Goal: Information Seeking & Learning: Learn about a topic

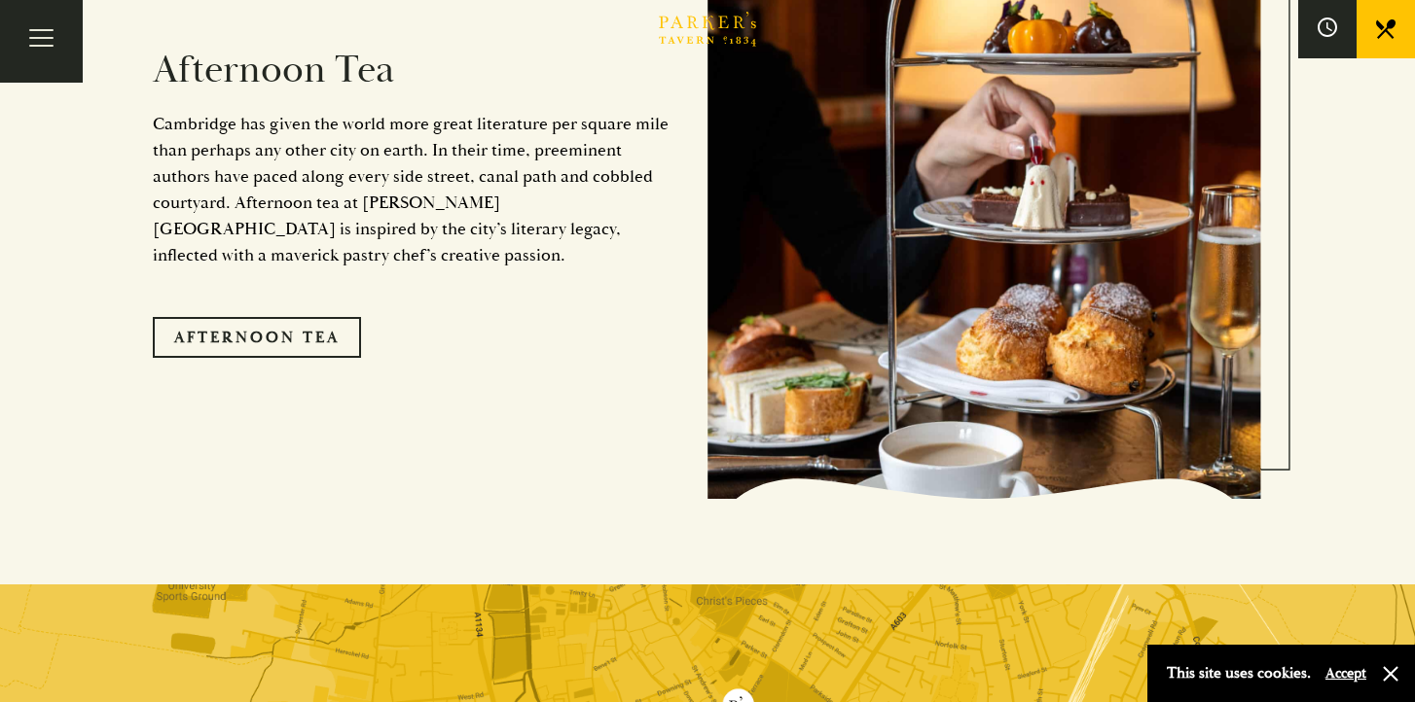
scroll to position [3310, 0]
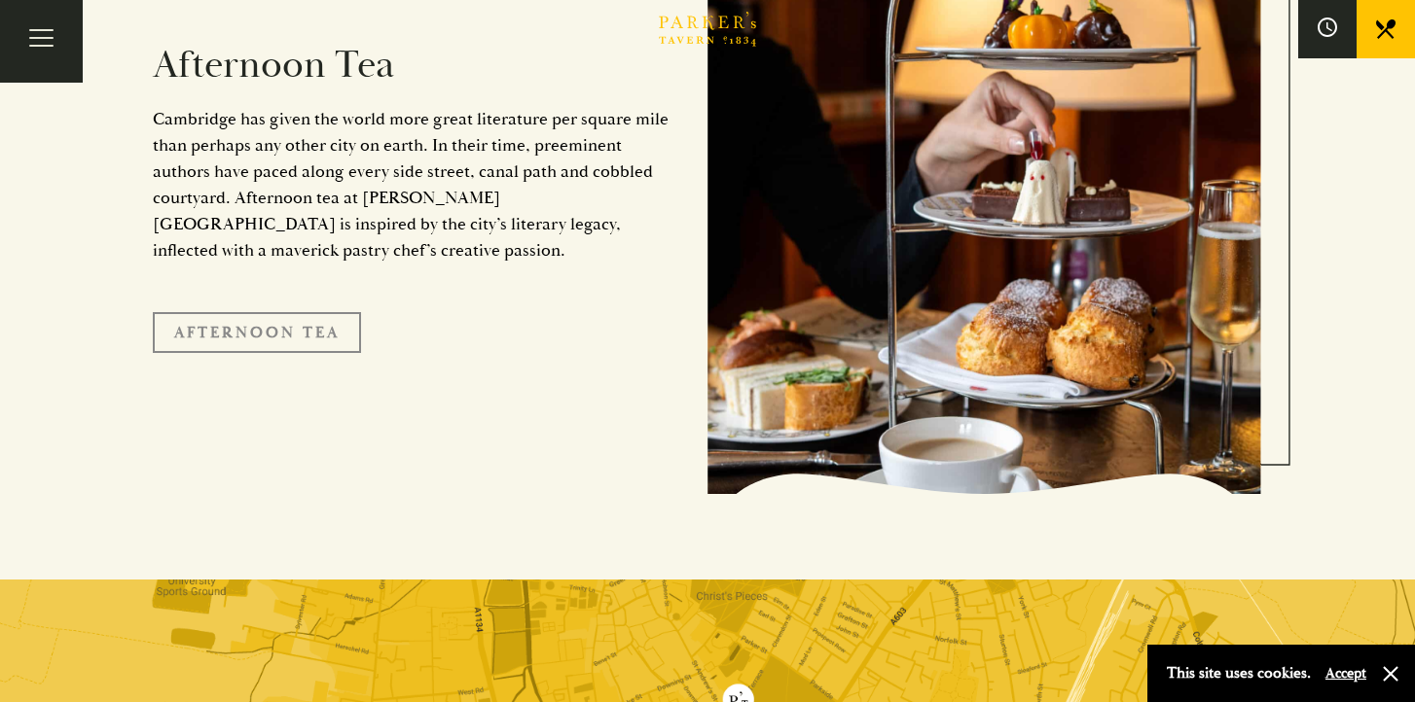
click at [286, 312] on link "Afternoon Tea" at bounding box center [257, 332] width 208 height 41
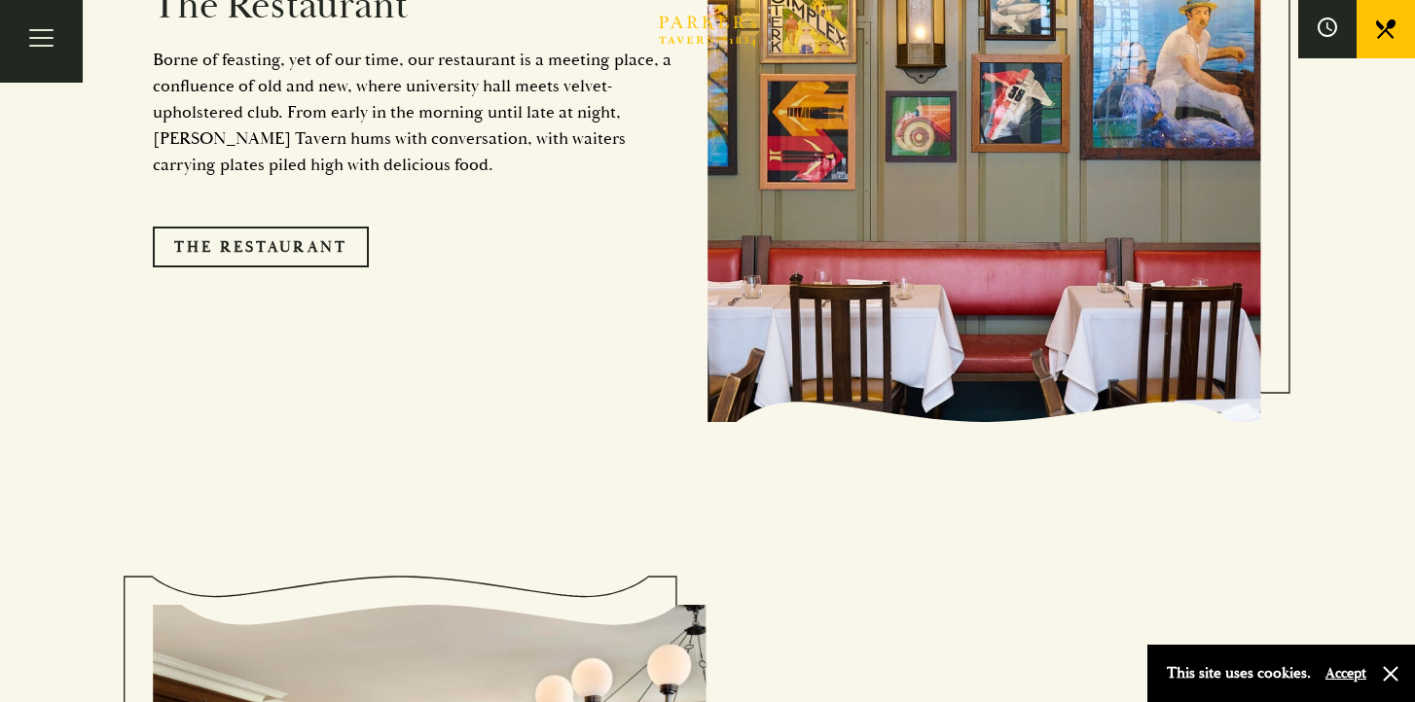
scroll to position [1794, 0]
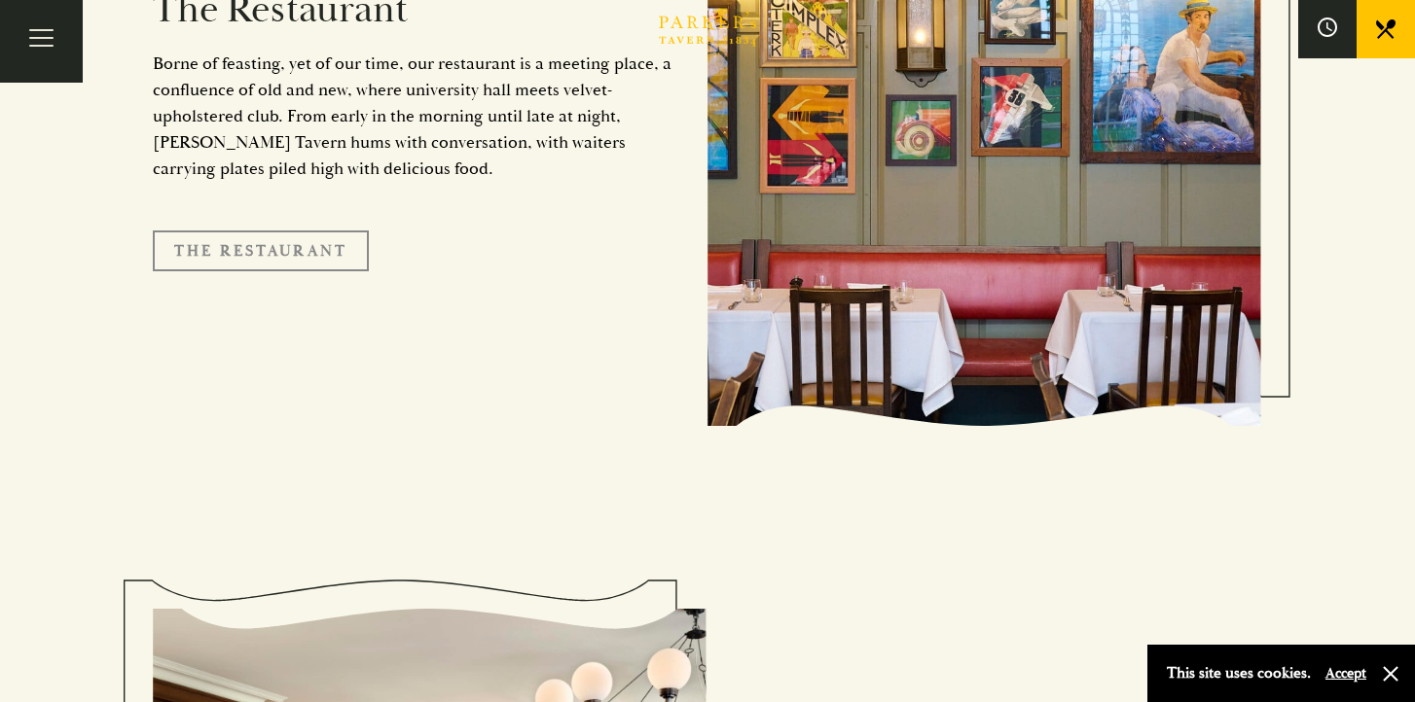
click at [281, 231] on link "The Restaurant" at bounding box center [261, 251] width 216 height 41
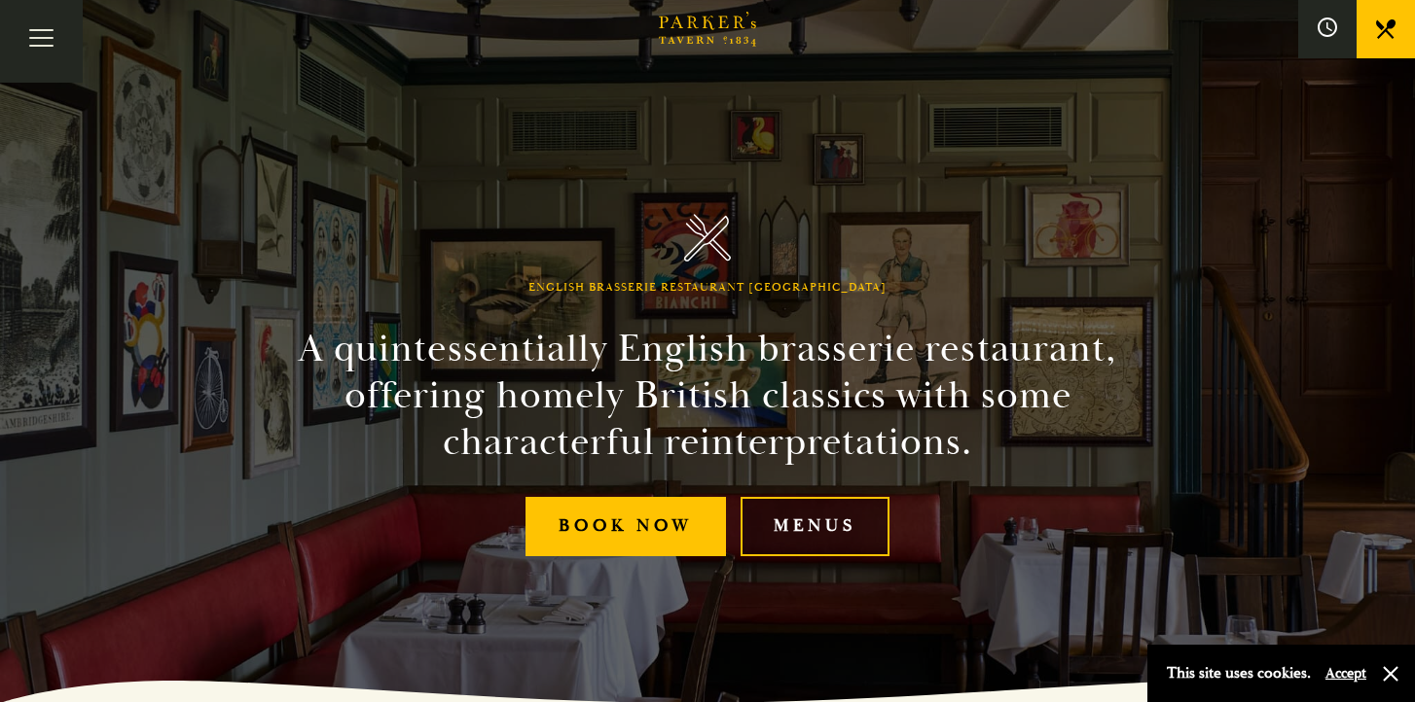
click at [804, 527] on link "Menus" at bounding box center [814, 526] width 149 height 59
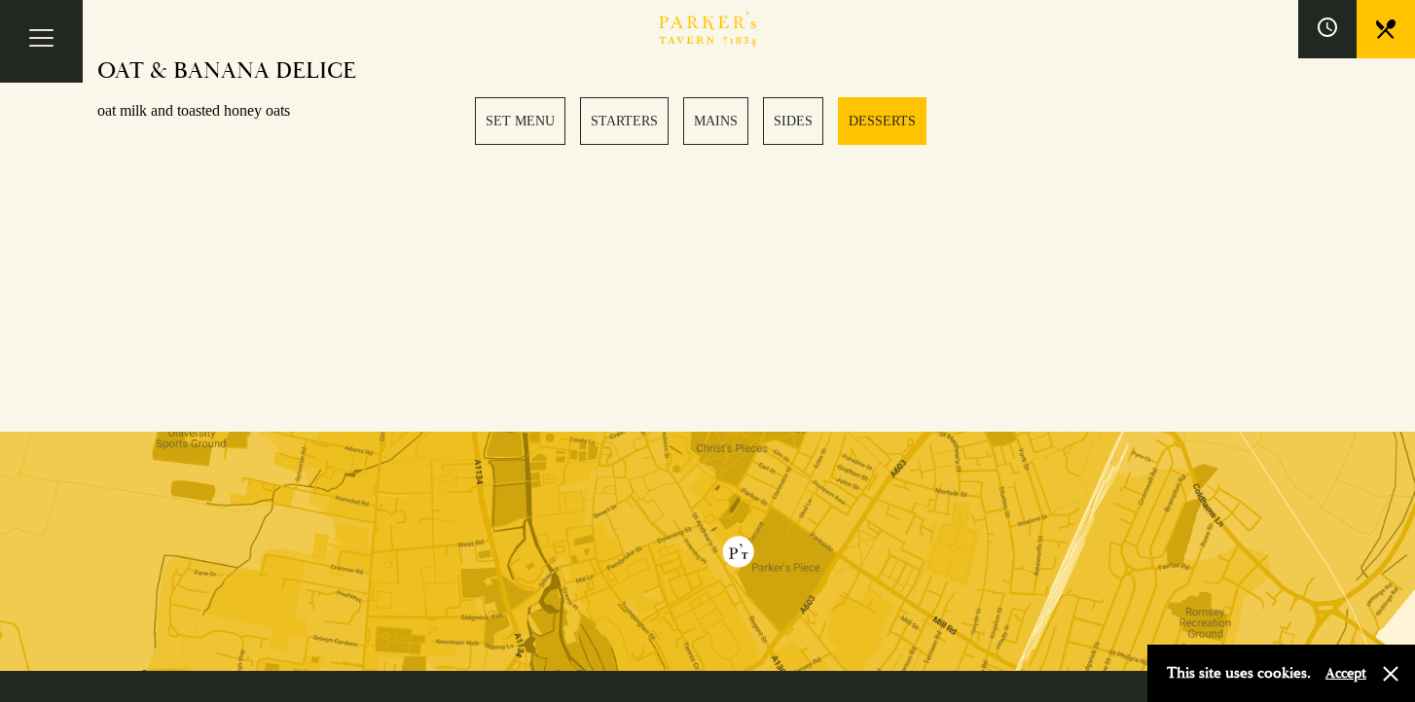
scroll to position [2787, 0]
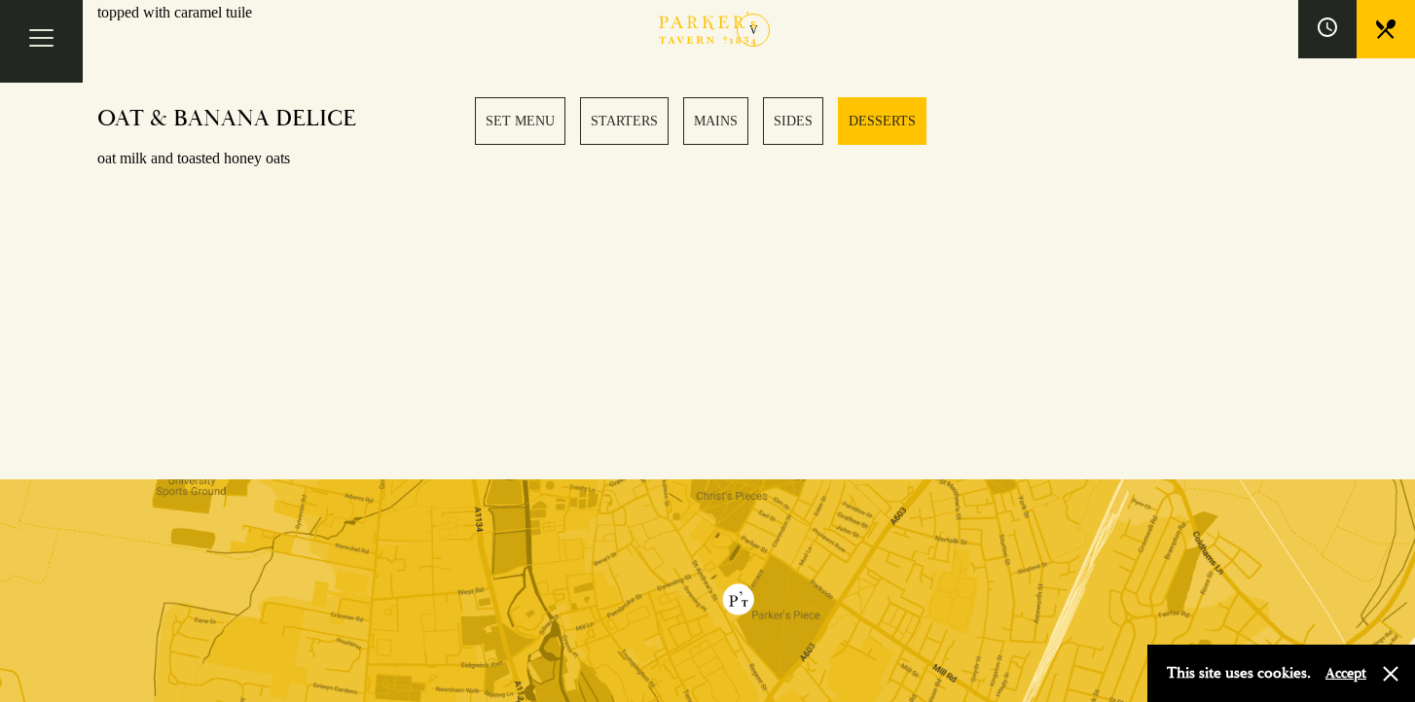
click at [535, 126] on link "SET MENU" at bounding box center [520, 121] width 90 height 48
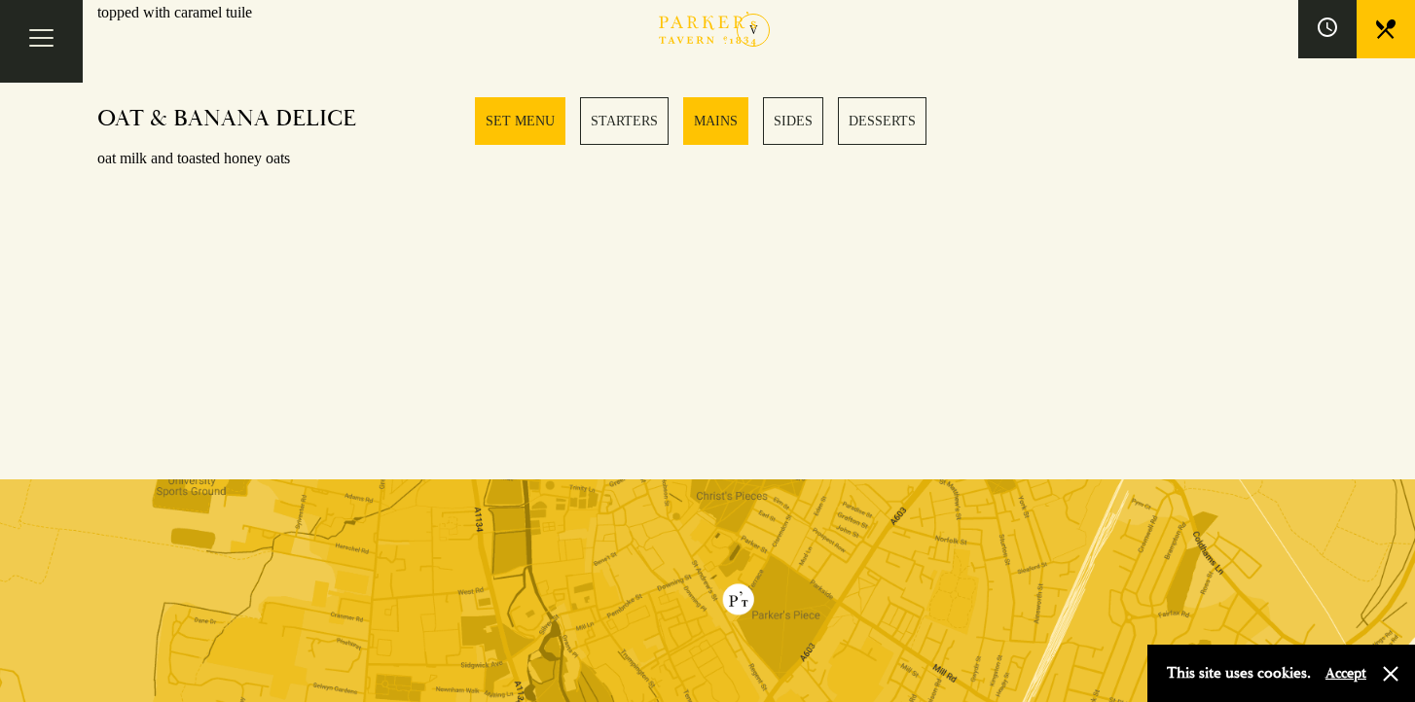
scroll to position [767, 0]
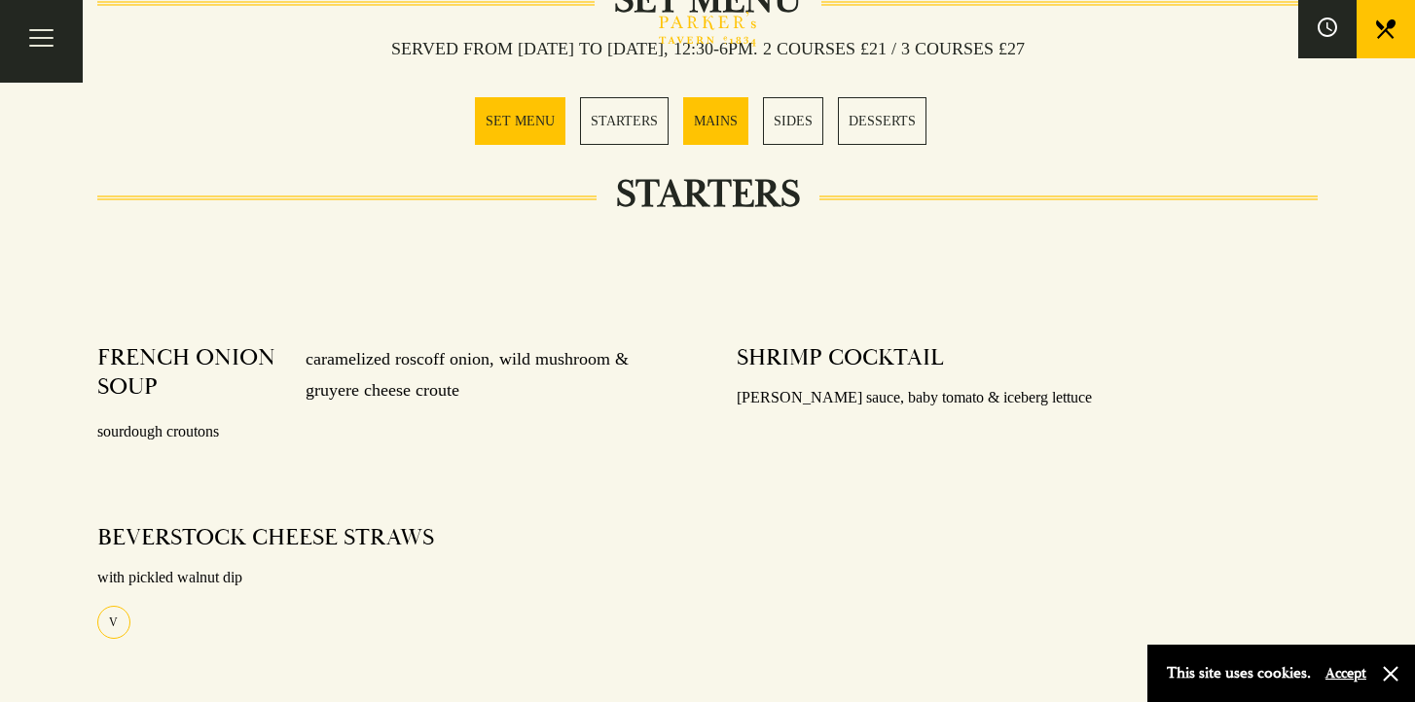
click at [535, 126] on link "SET MENU" at bounding box center [520, 121] width 90 height 48
click at [729, 112] on link "MAINS" at bounding box center [715, 121] width 65 height 48
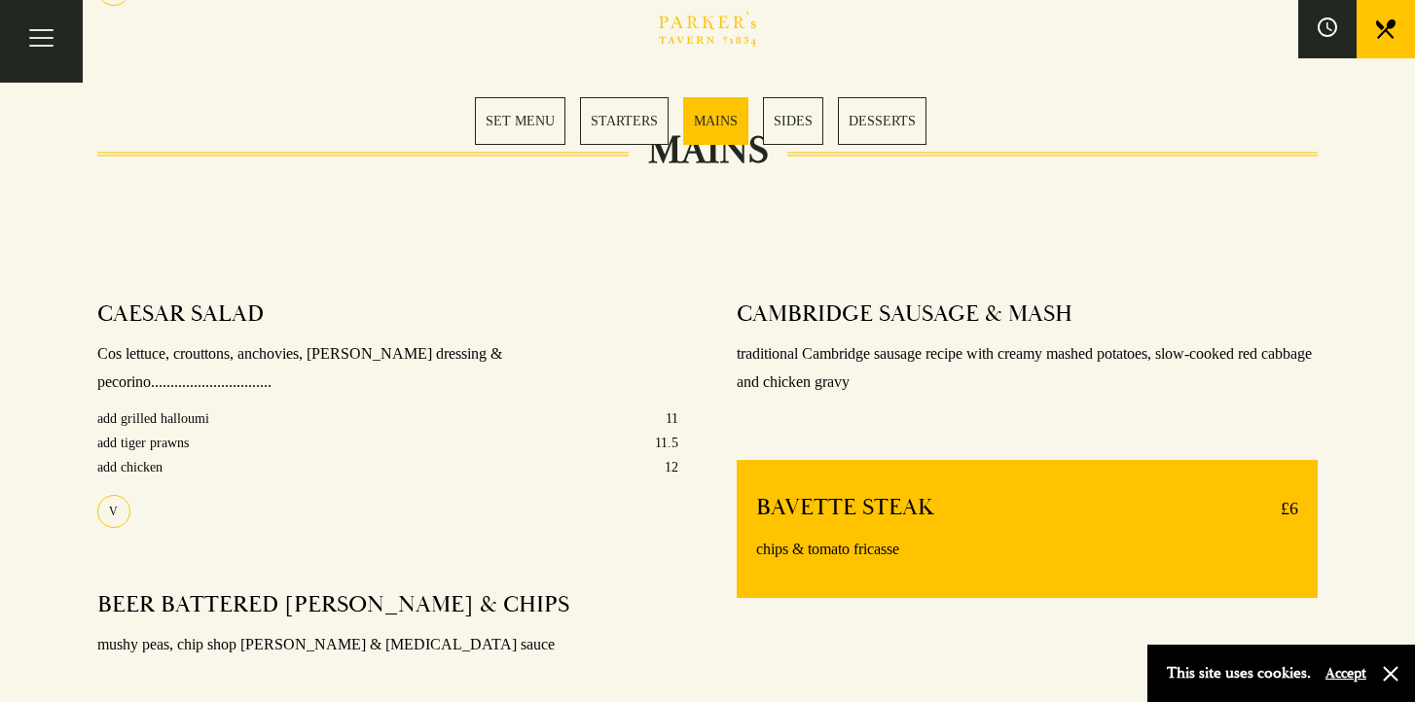
scroll to position [1549, 0]
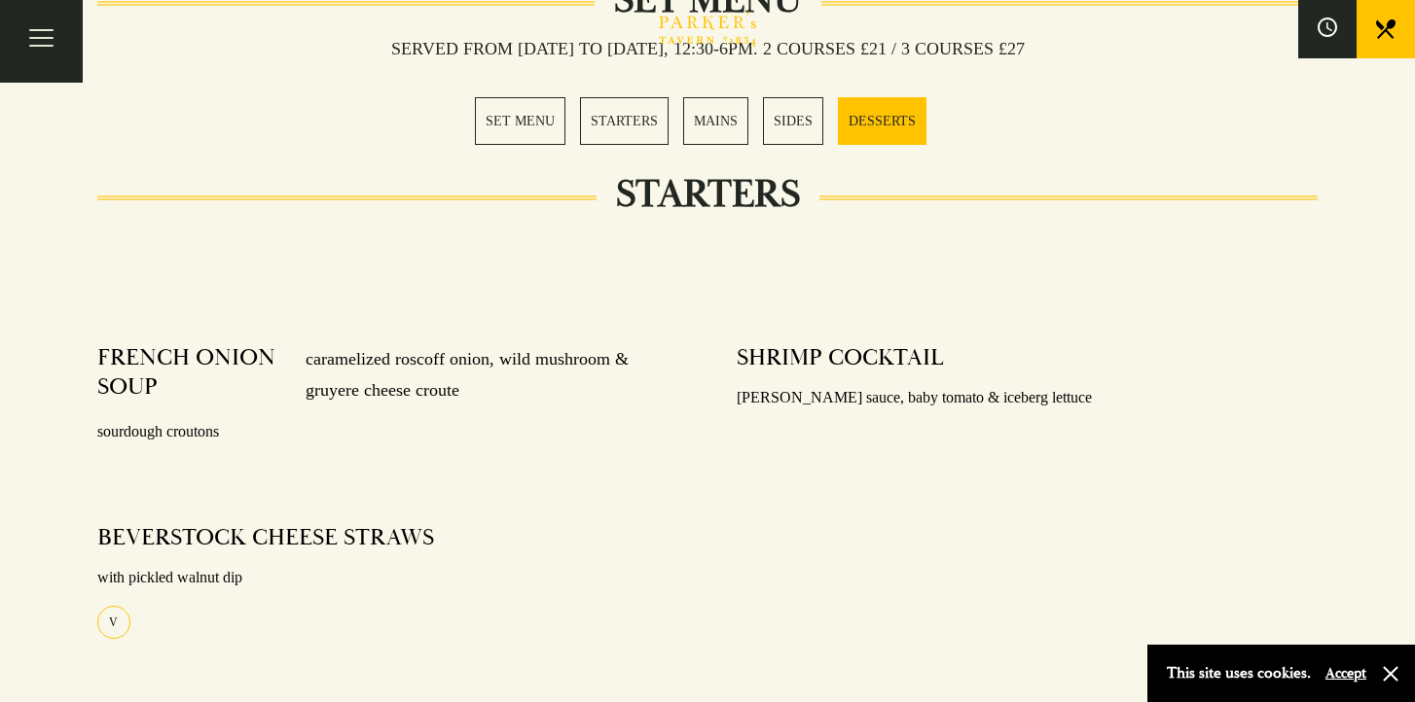
scroll to position [2787, 0]
